Goal: Navigation & Orientation: Find specific page/section

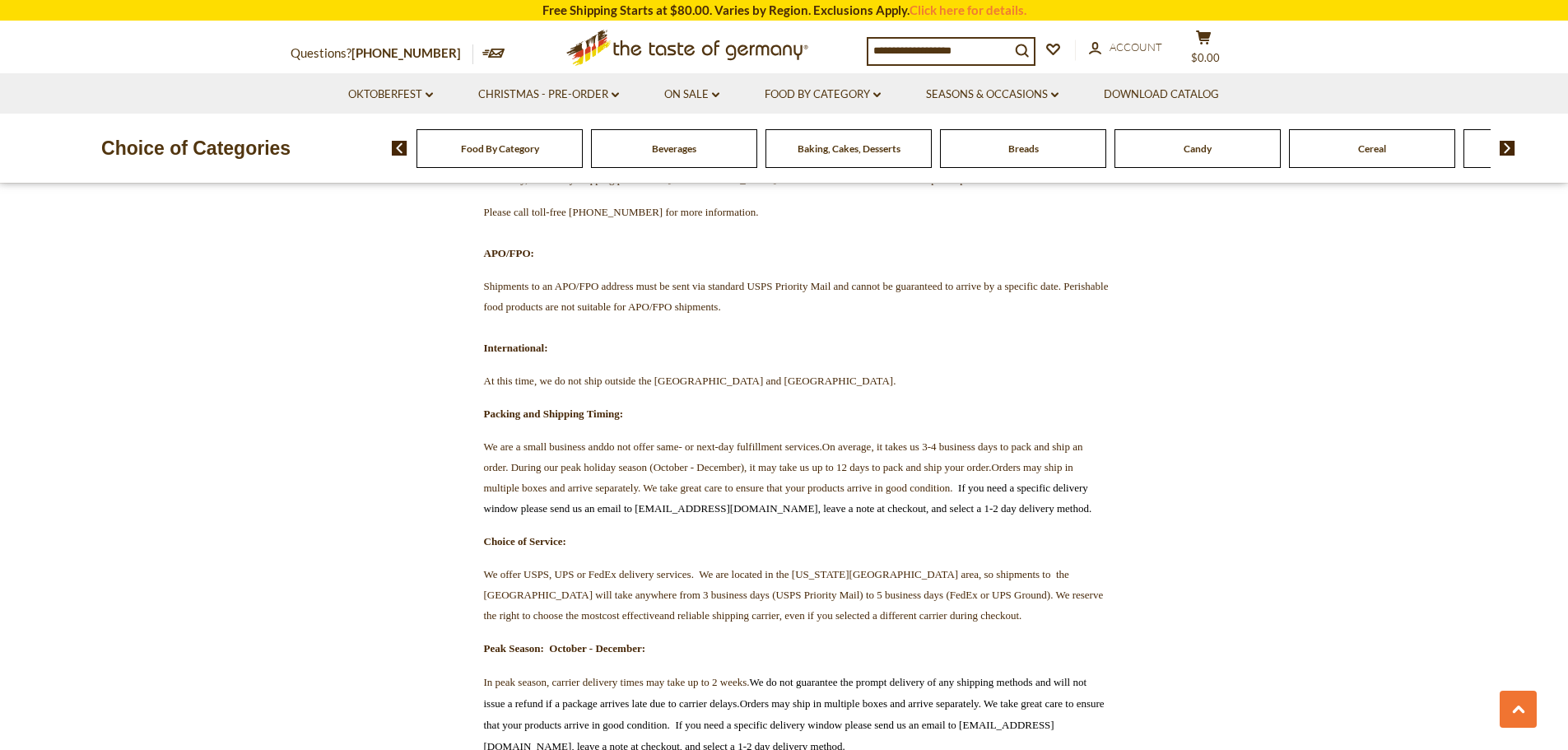
scroll to position [1729, 0]
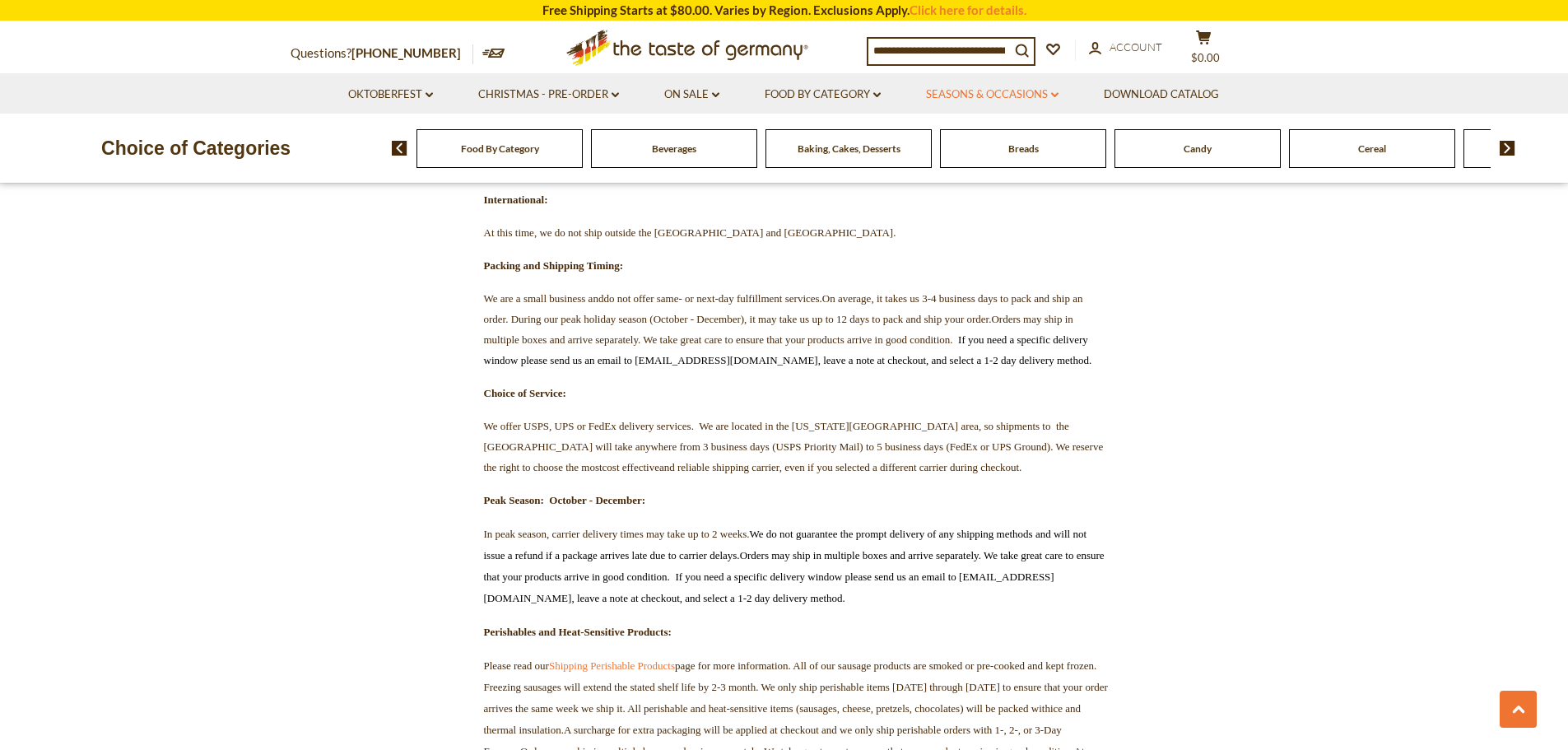
click at [1008, 91] on link "Seasons & Occasions dropdown_arrow" at bounding box center [991, 94] width 132 height 18
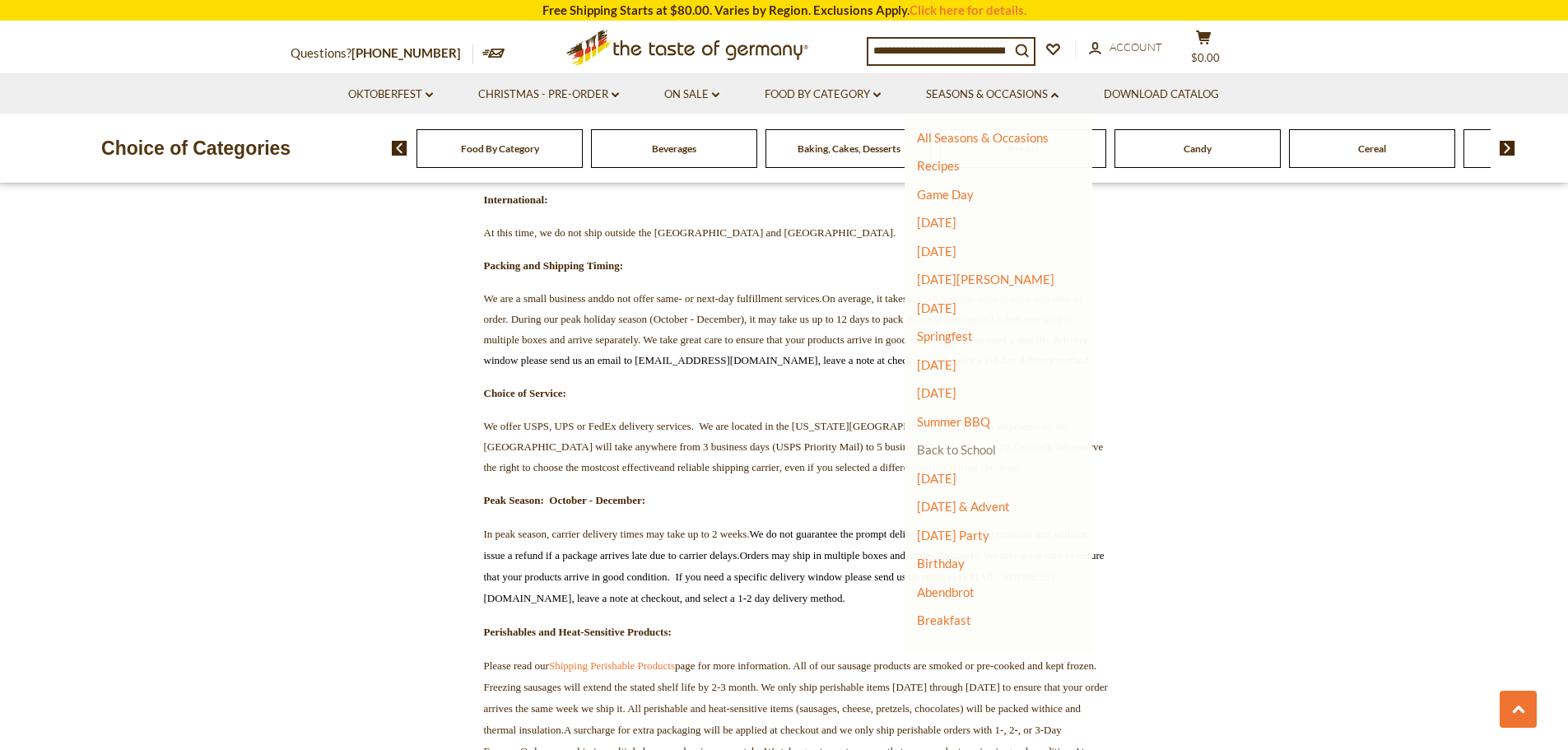
click at [958, 447] on link "Back to School" at bounding box center [956, 450] width 79 height 15
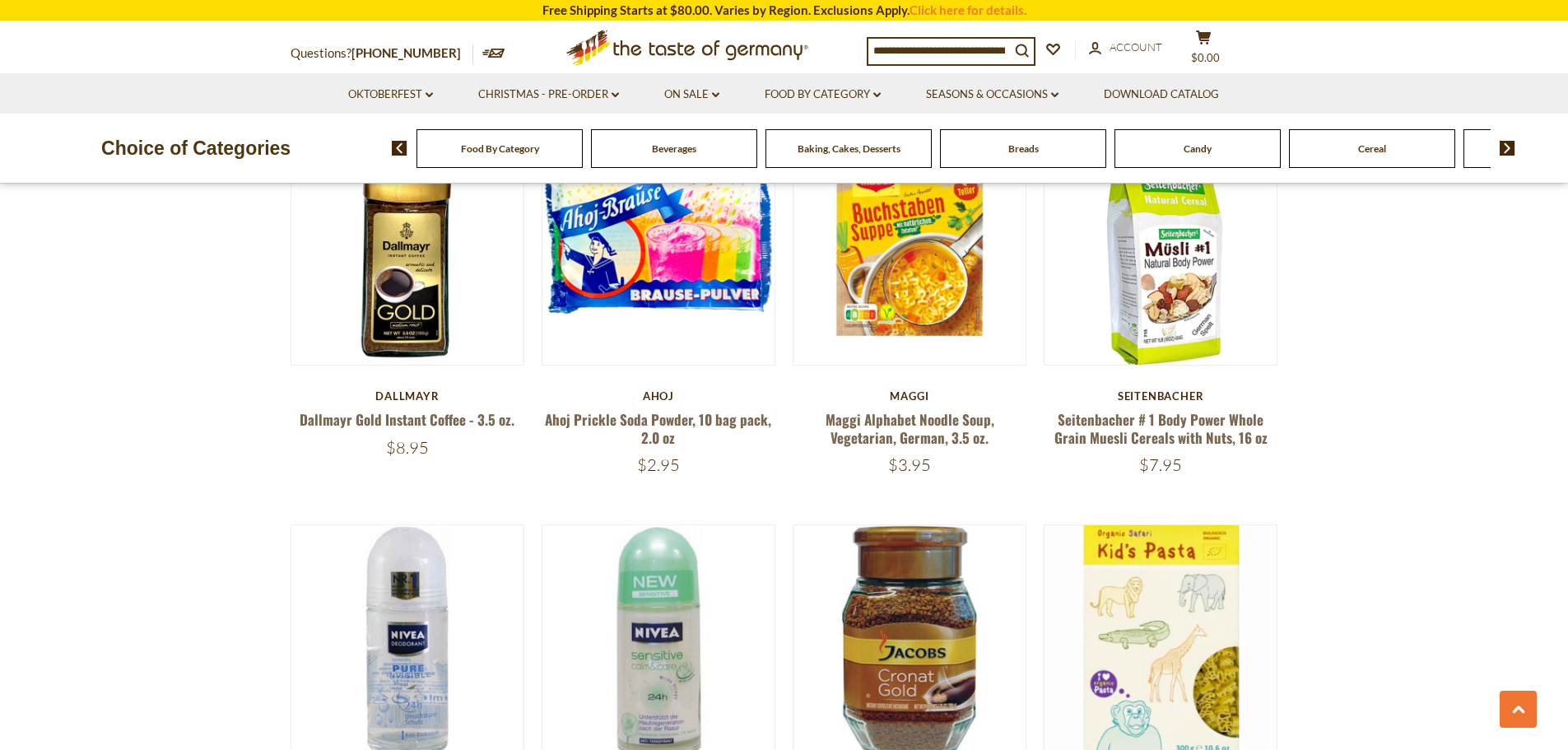
scroll to position [3788, 0]
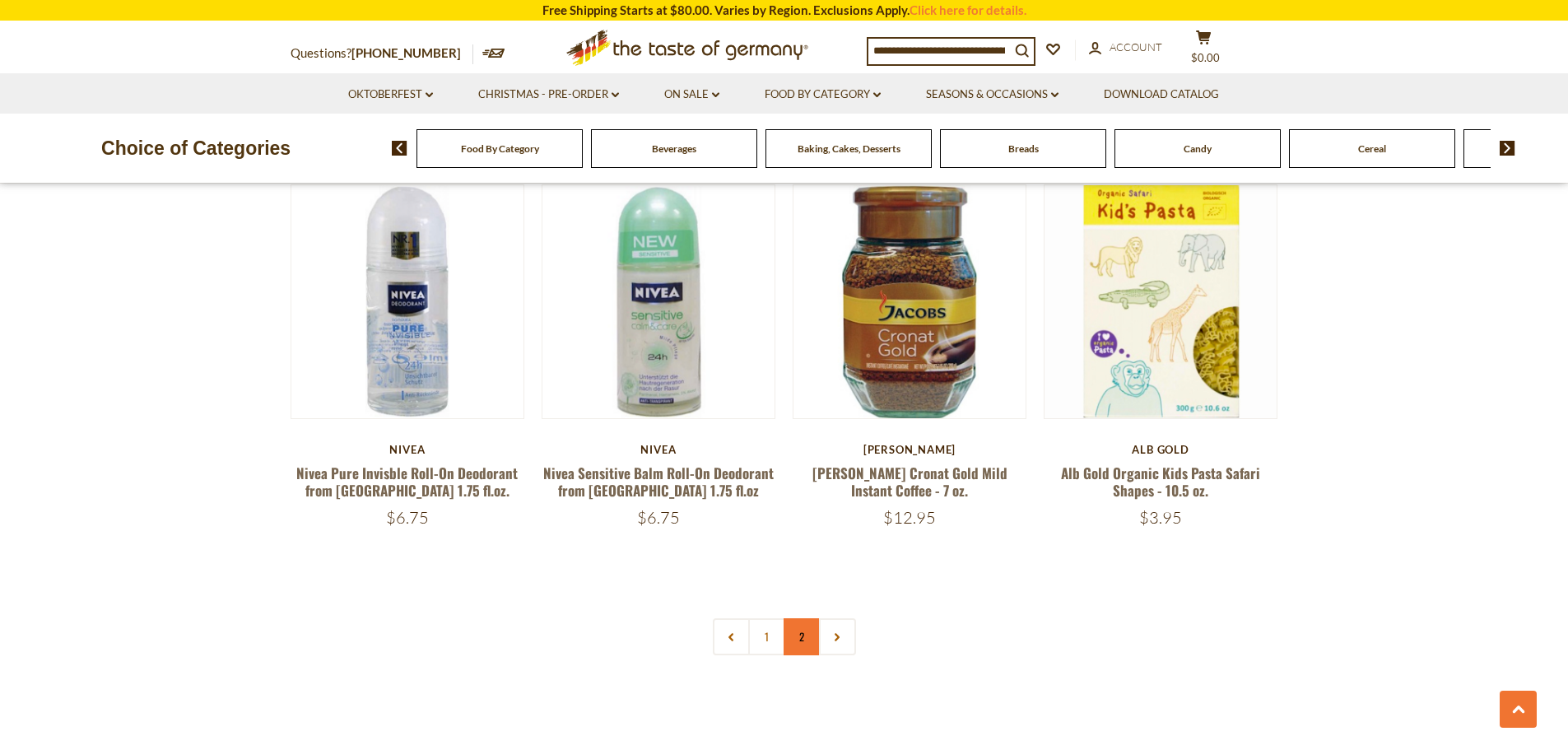
click at [808, 632] on link "2" at bounding box center [802, 637] width 37 height 37
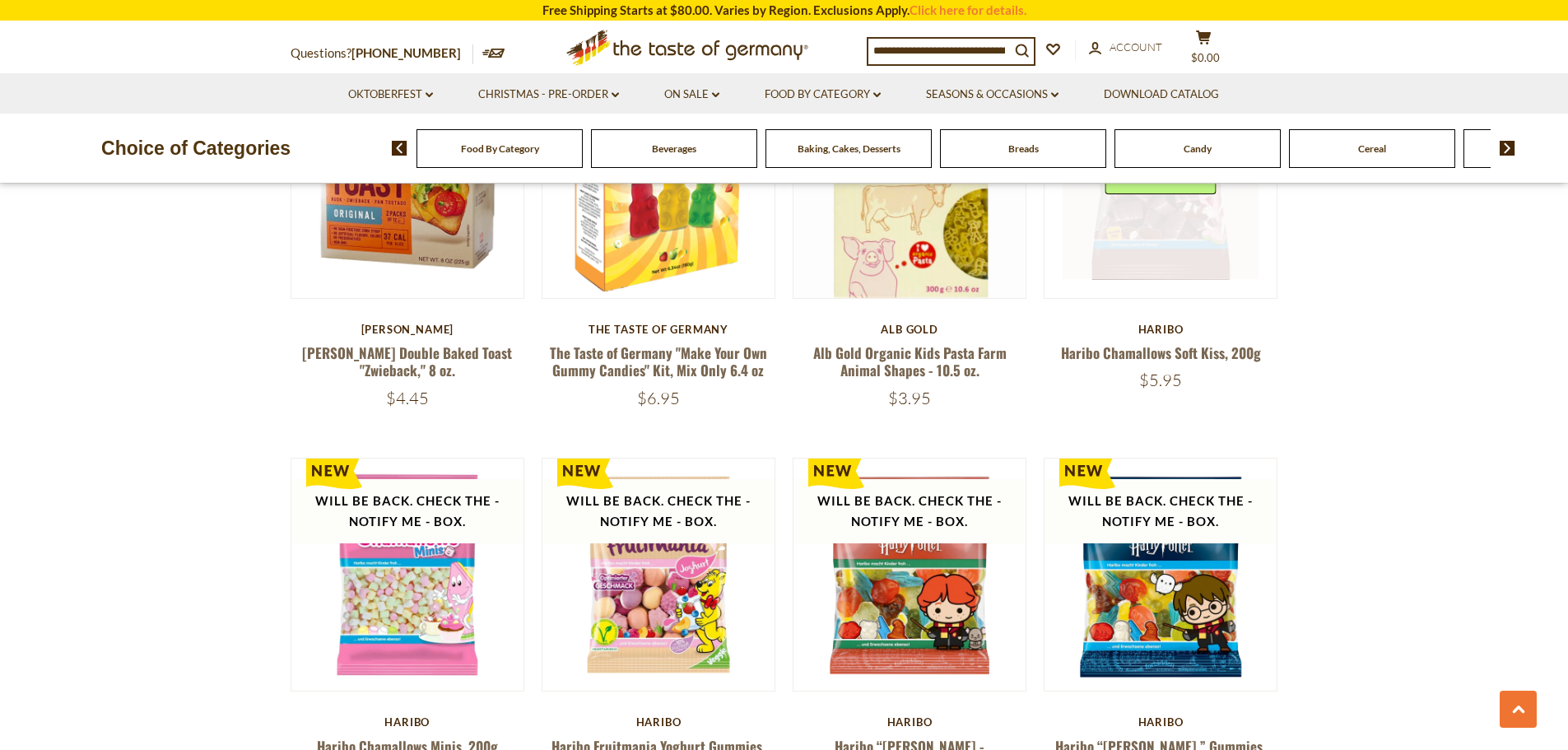
scroll to position [1352, 0]
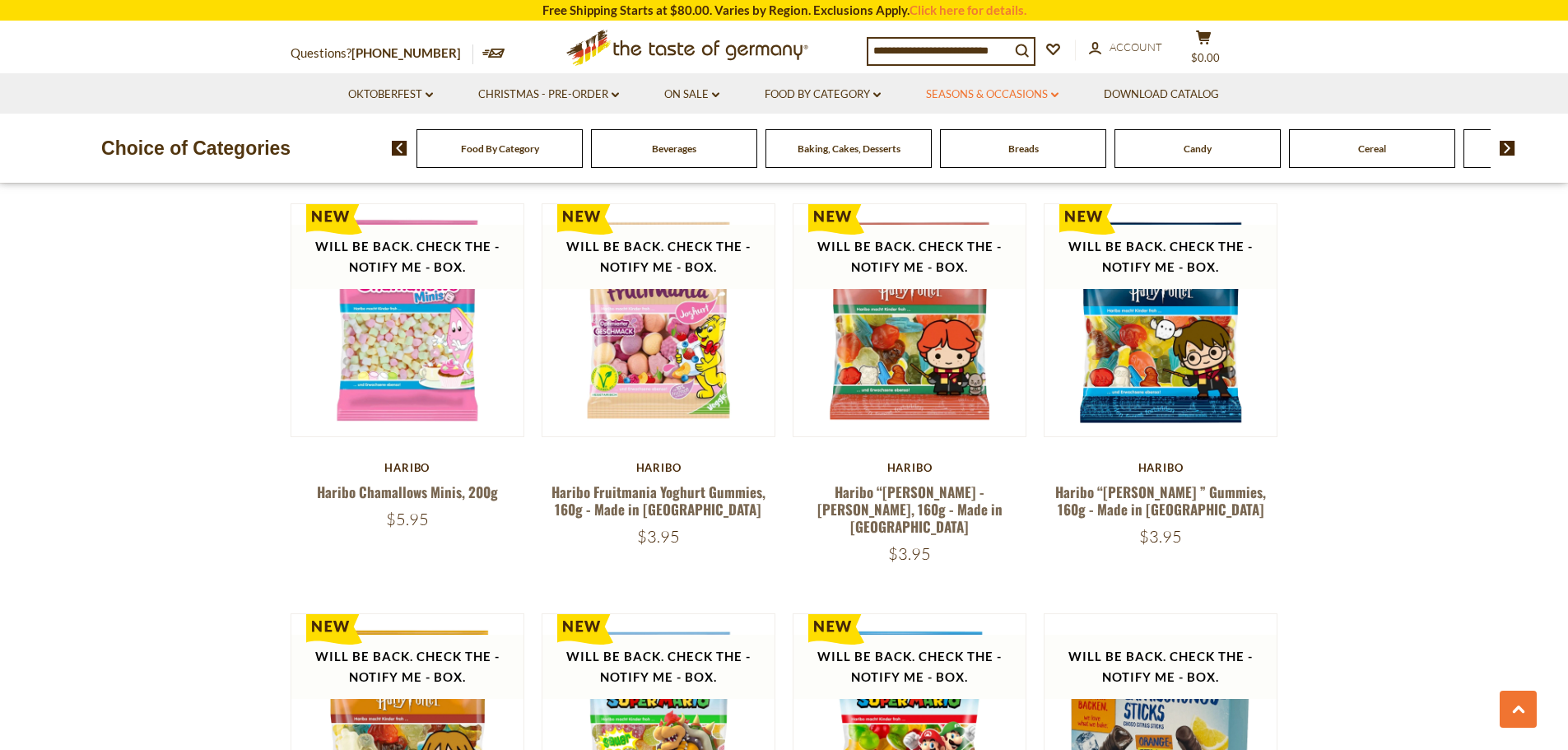
click at [1009, 96] on link "Seasons & Occasions dropdown_arrow" at bounding box center [991, 94] width 132 height 18
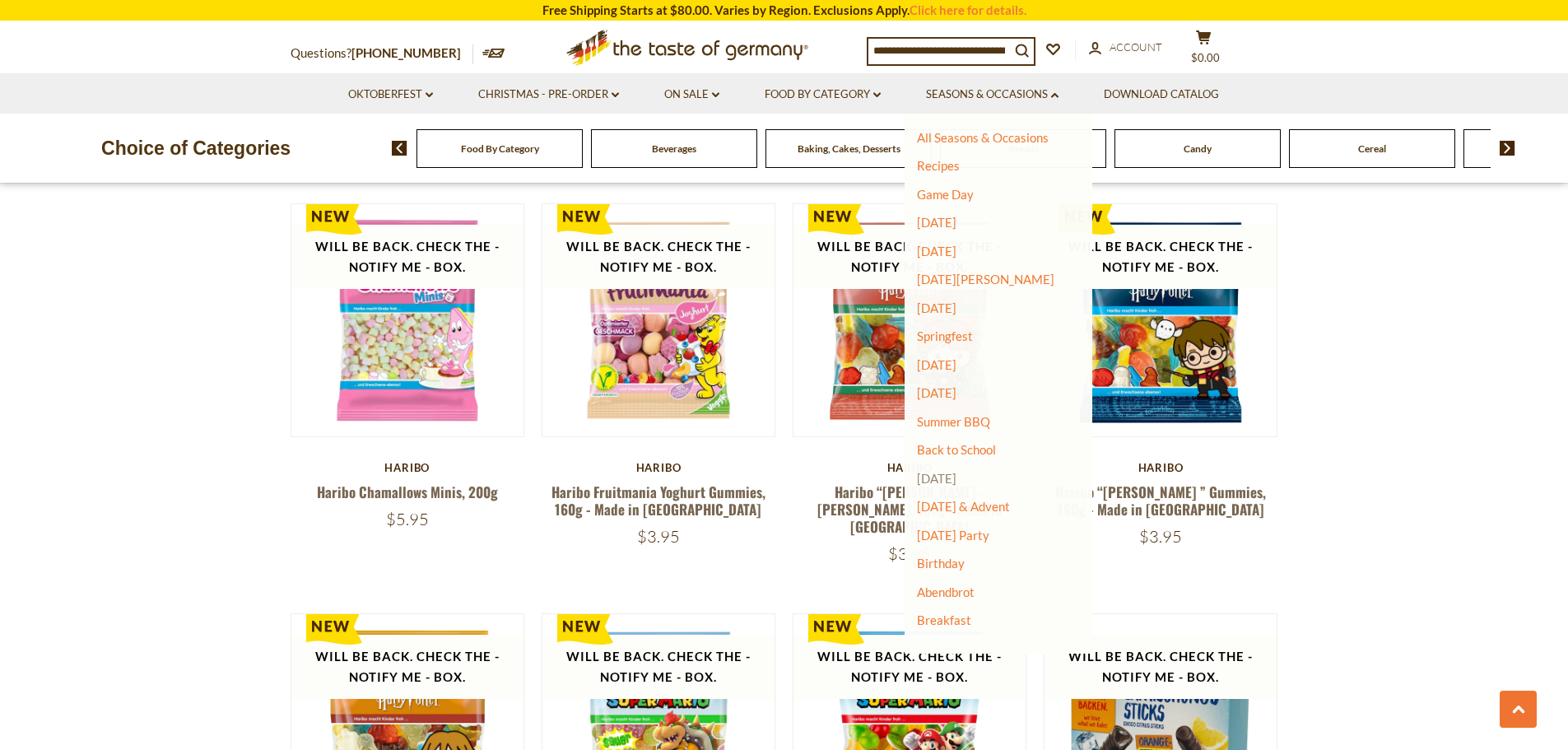
click at [955, 483] on link "[DATE]" at bounding box center [937, 479] width 40 height 15
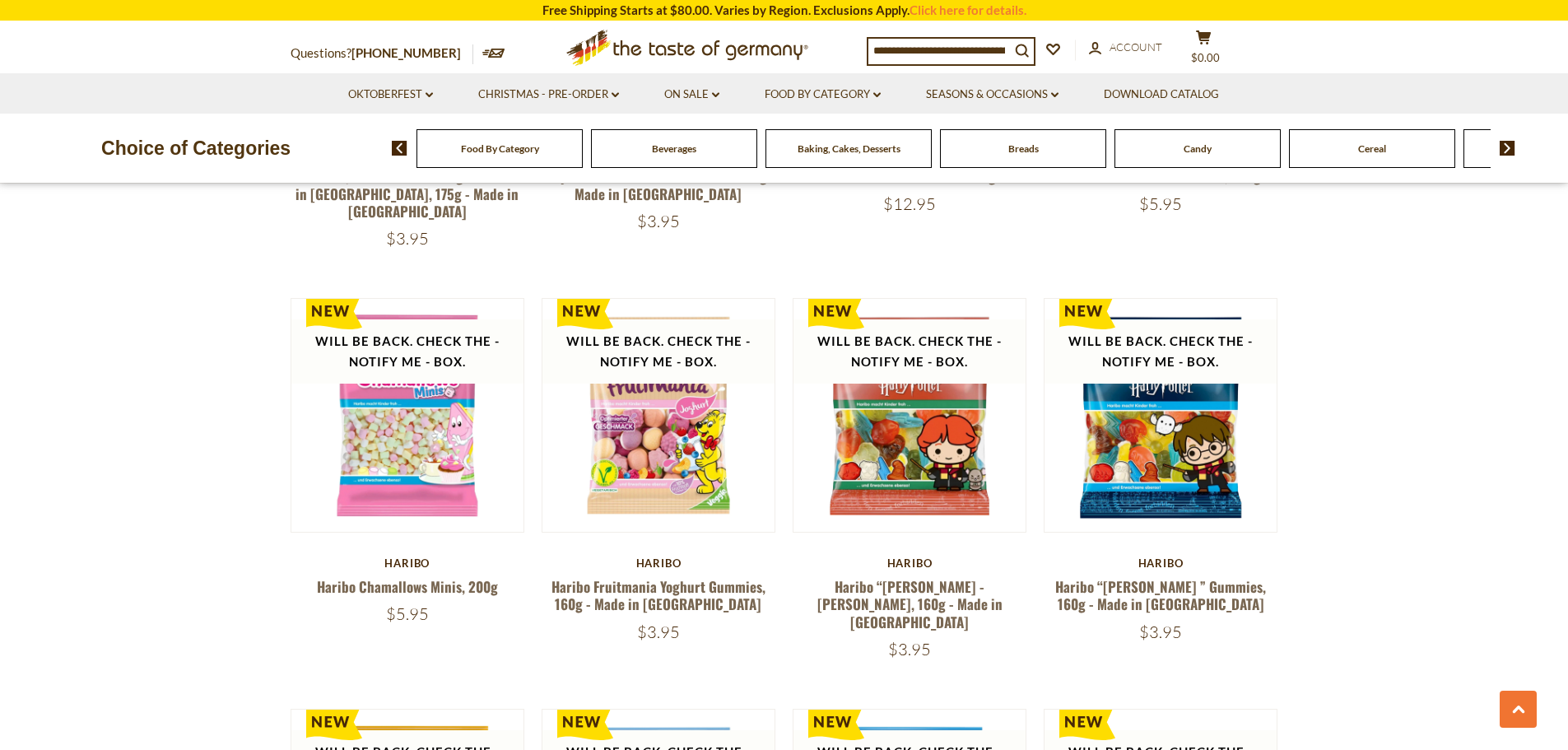
scroll to position [3294, 0]
